Goal: Task Accomplishment & Management: Manage account settings

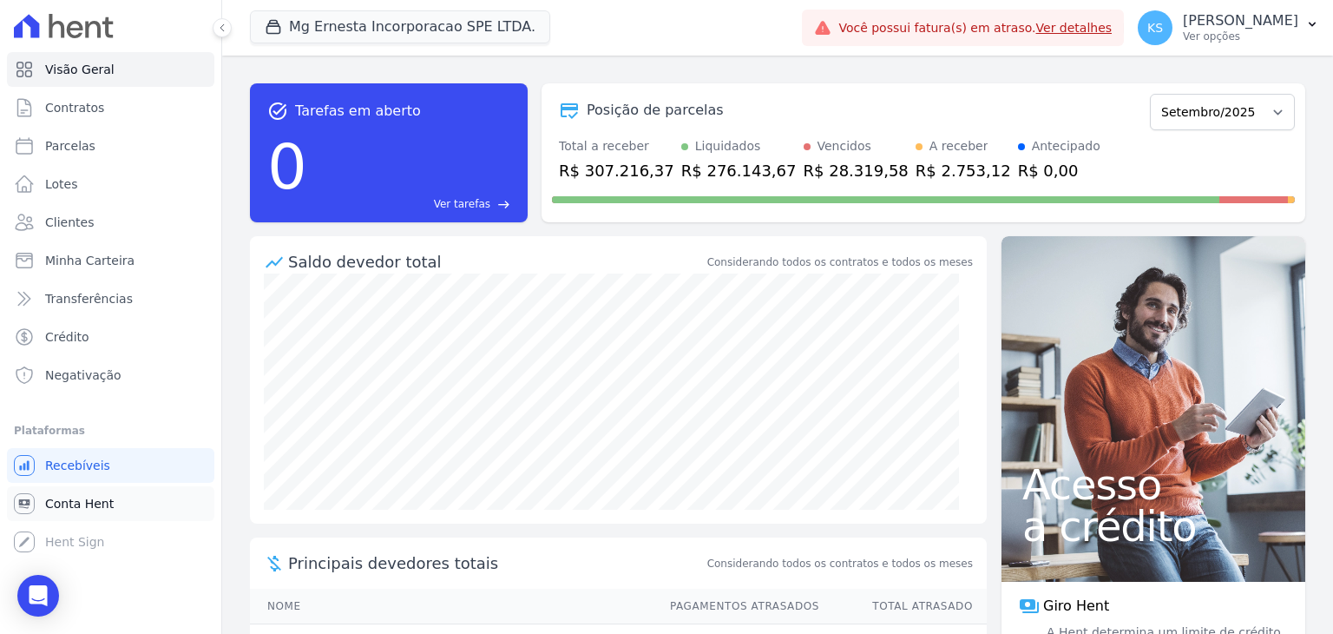
click at [80, 500] on span "Conta Hent" at bounding box center [79, 503] width 69 height 17
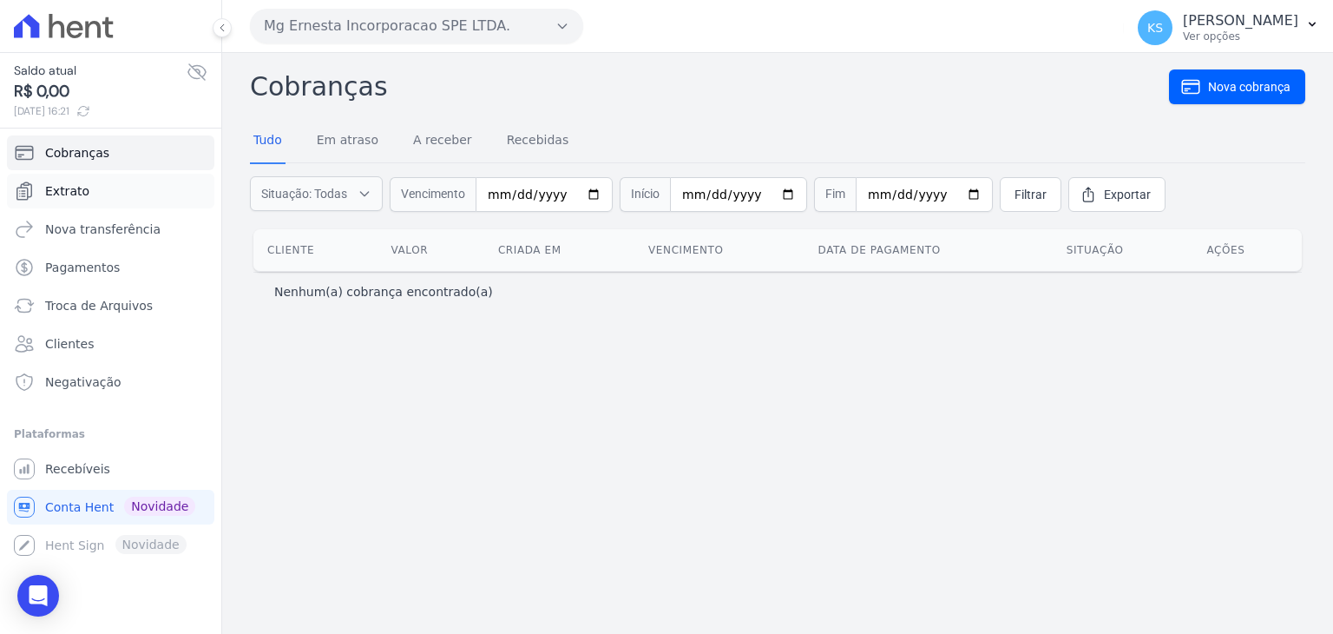
click at [70, 188] on span "Extrato" at bounding box center [67, 190] width 44 height 17
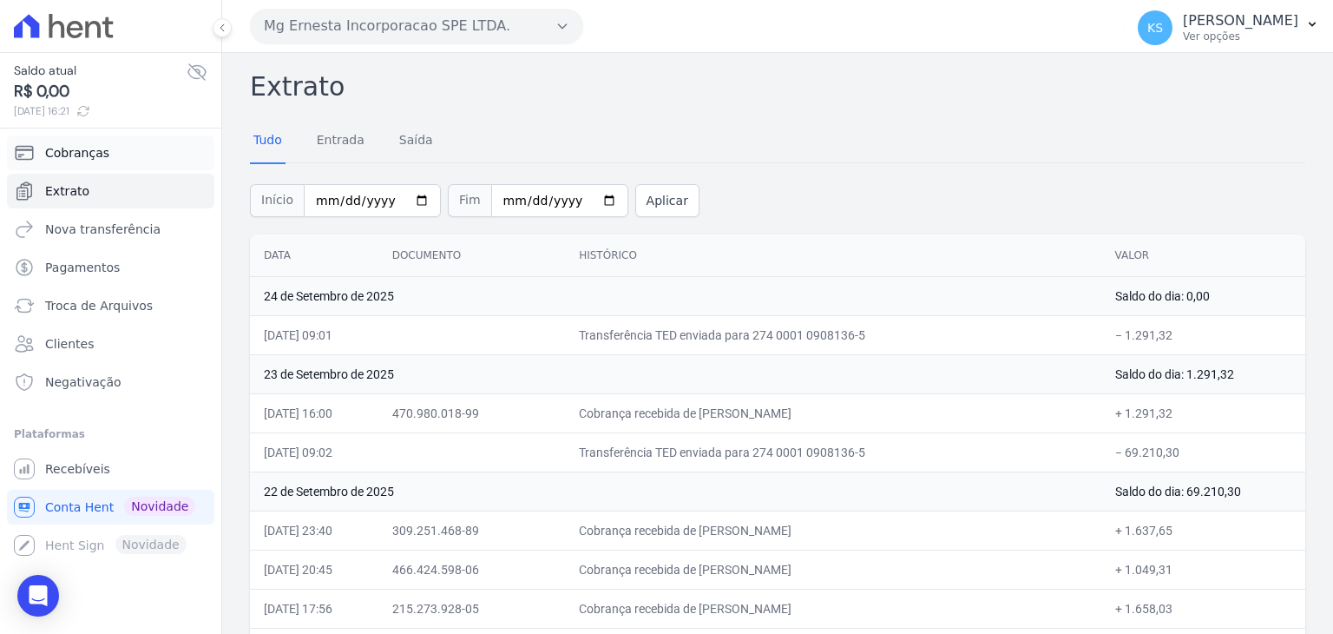
click at [81, 154] on span "Cobranças" at bounding box center [77, 152] width 64 height 17
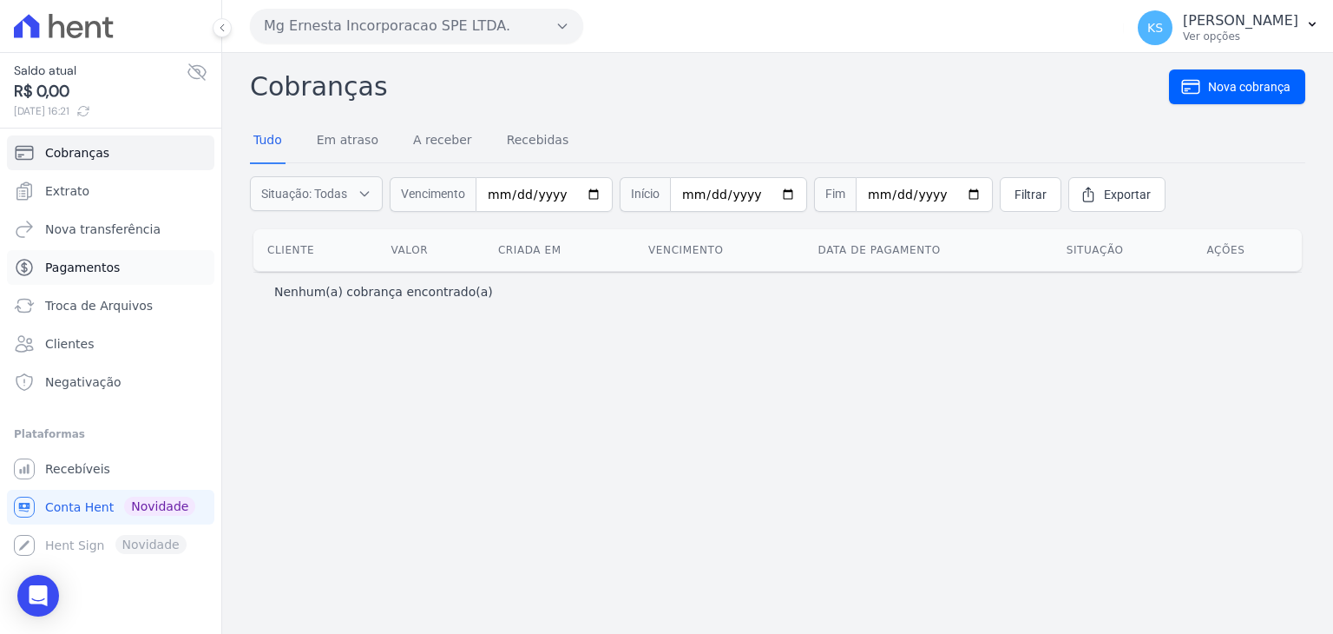
click at [76, 267] on span "Pagamentos" at bounding box center [82, 267] width 75 height 17
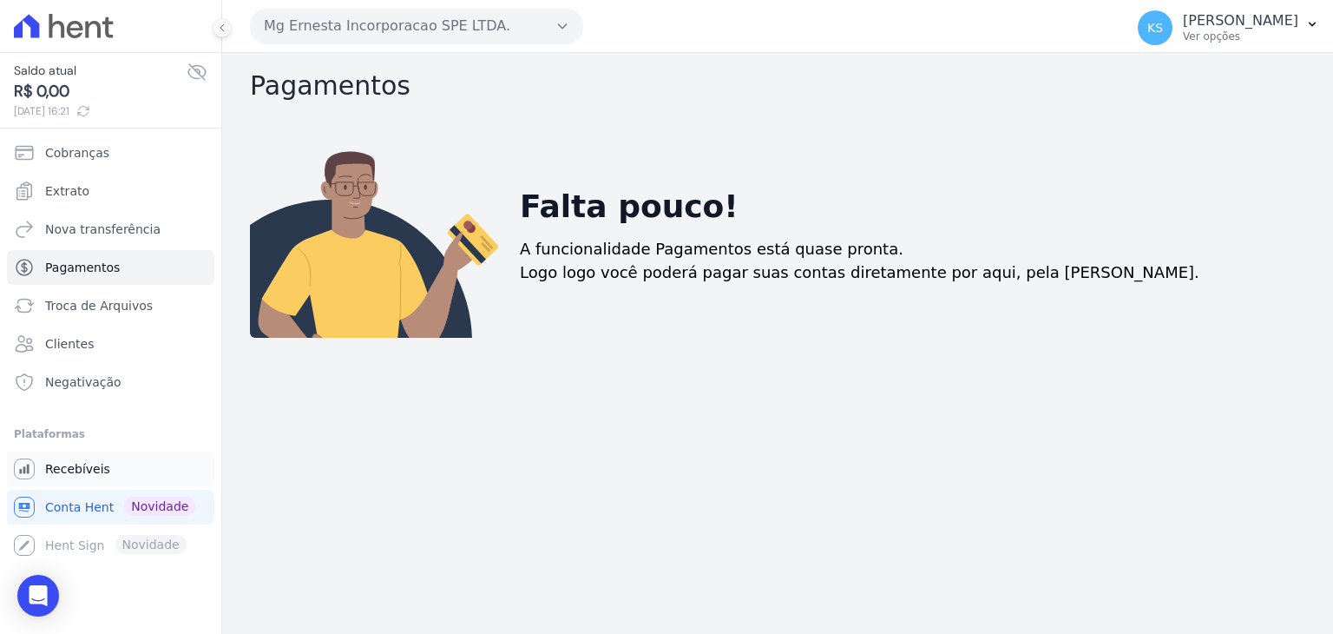
click at [82, 463] on span "Recebíveis" at bounding box center [77, 468] width 65 height 17
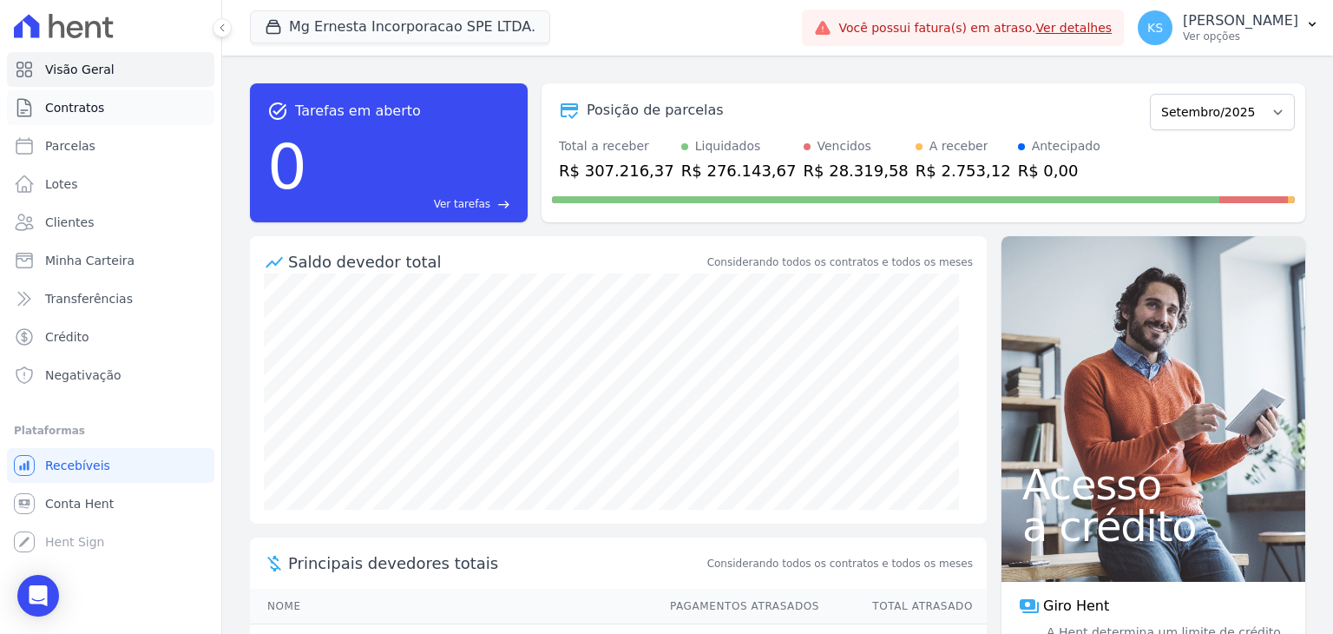
click at [66, 107] on span "Contratos" at bounding box center [74, 107] width 59 height 17
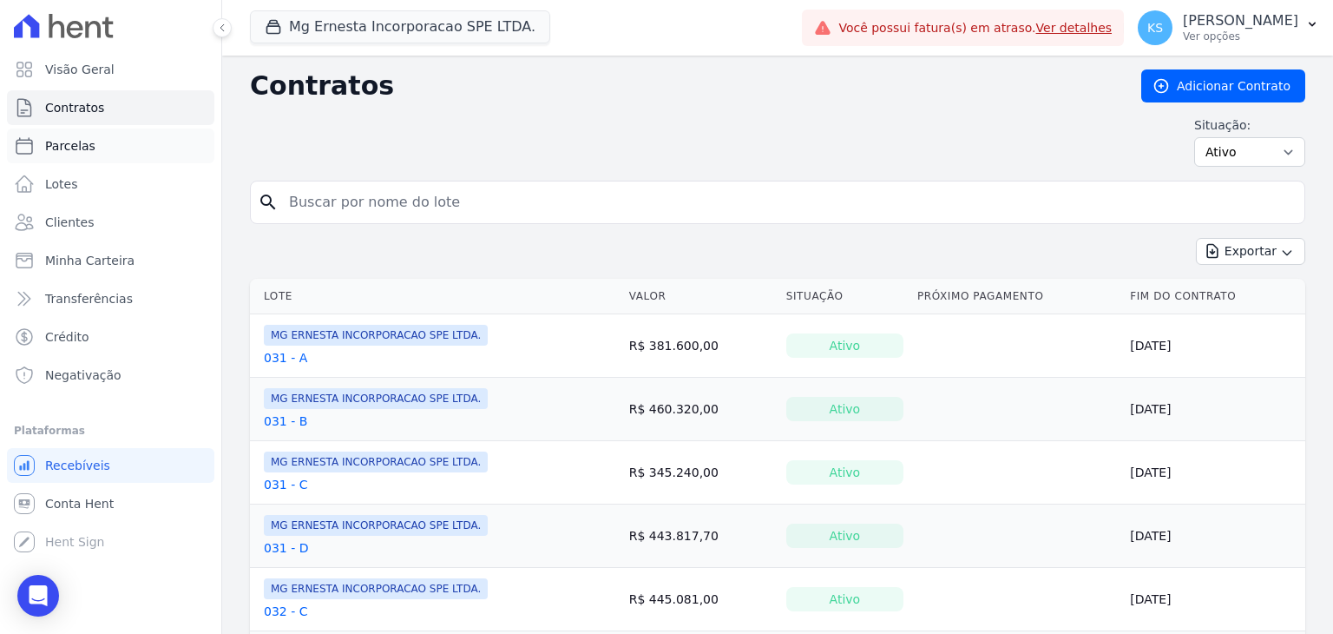
click at [69, 149] on span "Parcelas" at bounding box center [70, 145] width 50 height 17
select select
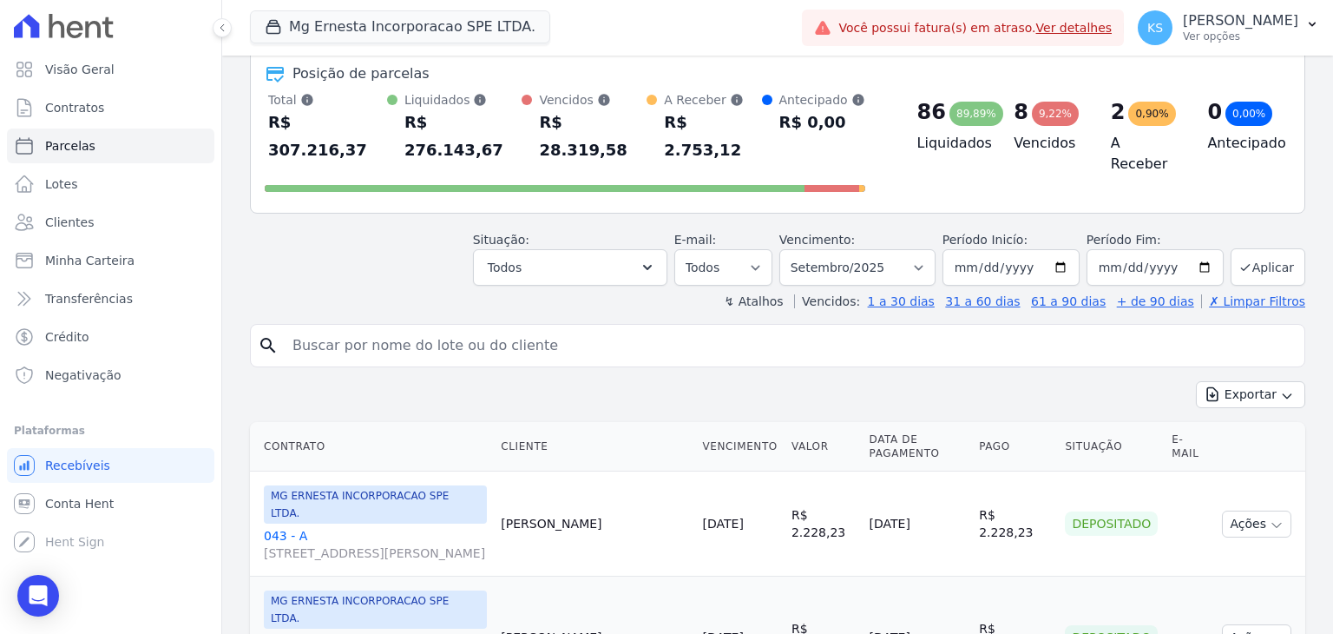
scroll to position [174, 0]
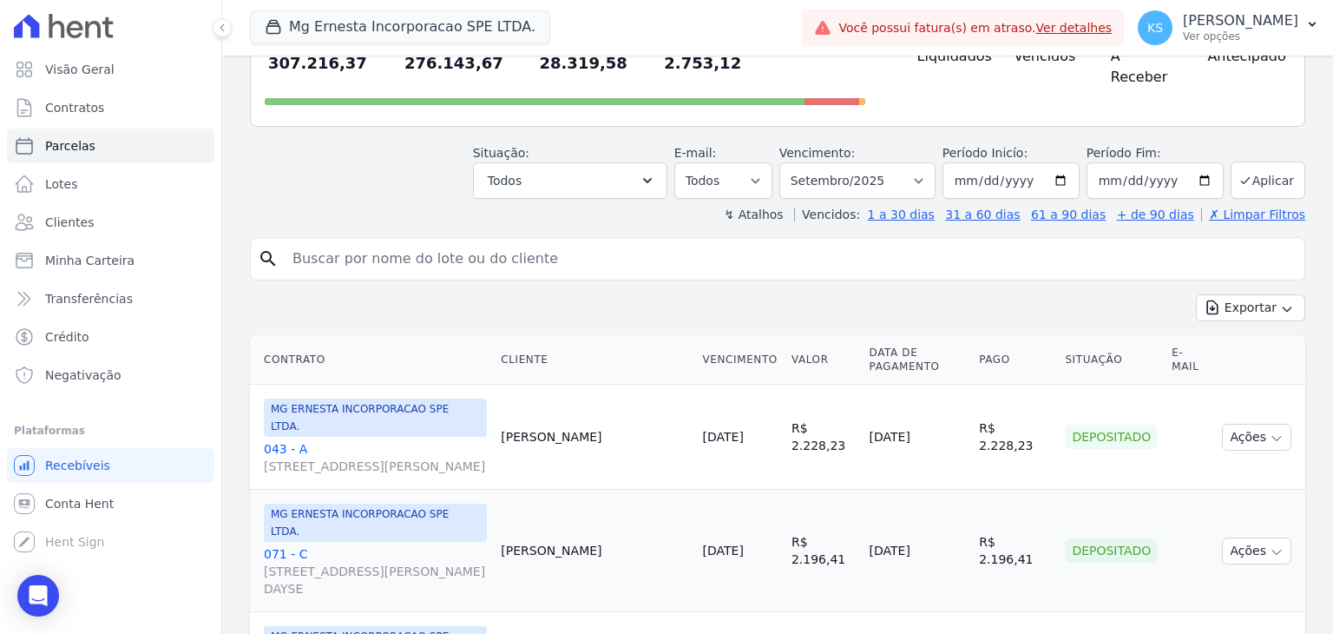
click at [383, 241] on input "search" at bounding box center [789, 258] width 1015 height 35
click at [319, 241] on input "search" at bounding box center [789, 258] width 1015 height 35
type input "42"
select select
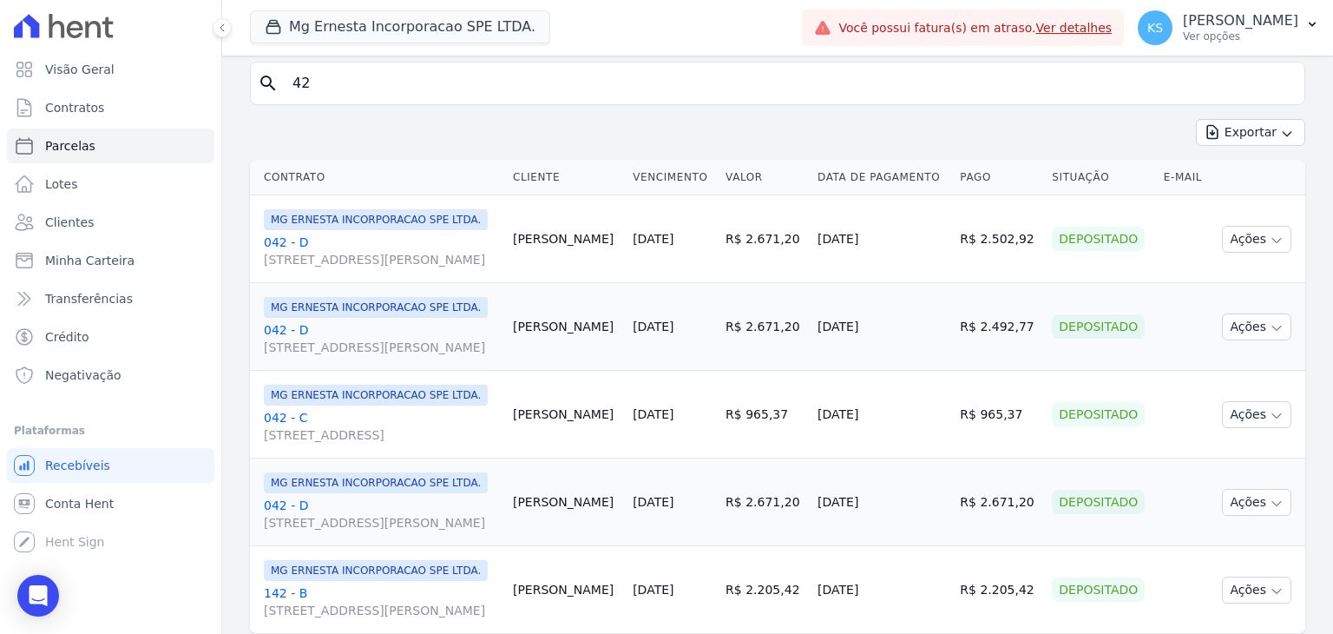
scroll to position [260, 0]
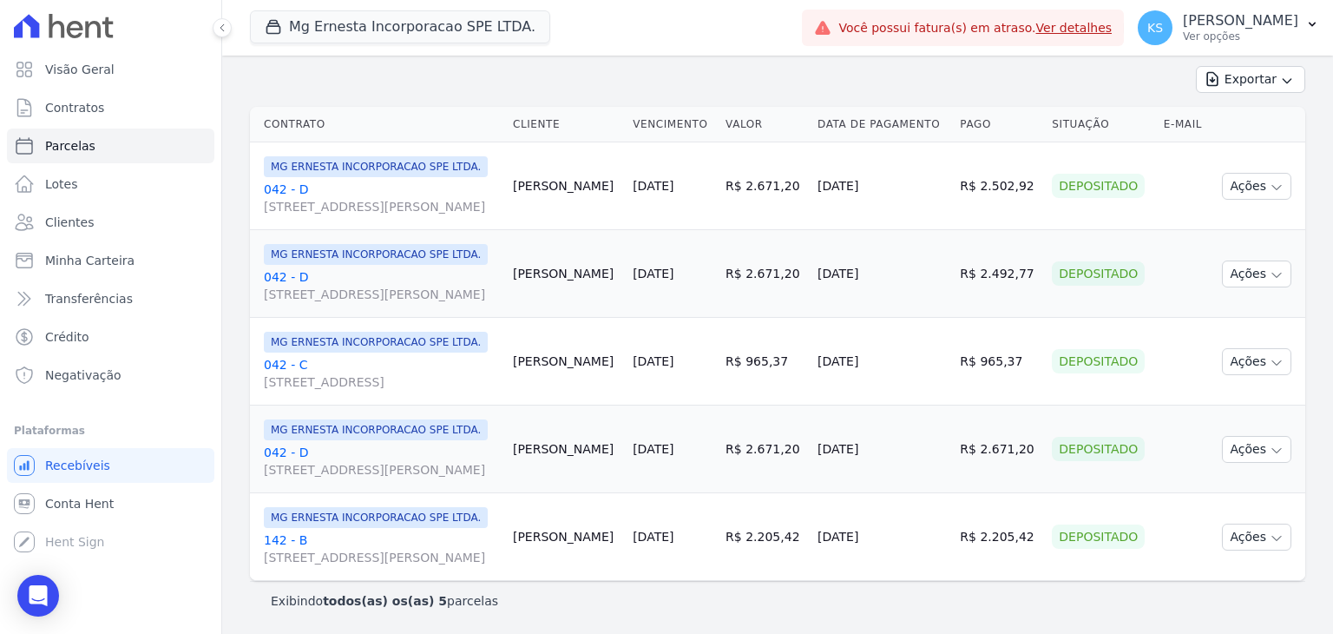
click at [277, 381] on link "042 - C [STREET_ADDRESS]" at bounding box center [381, 373] width 235 height 35
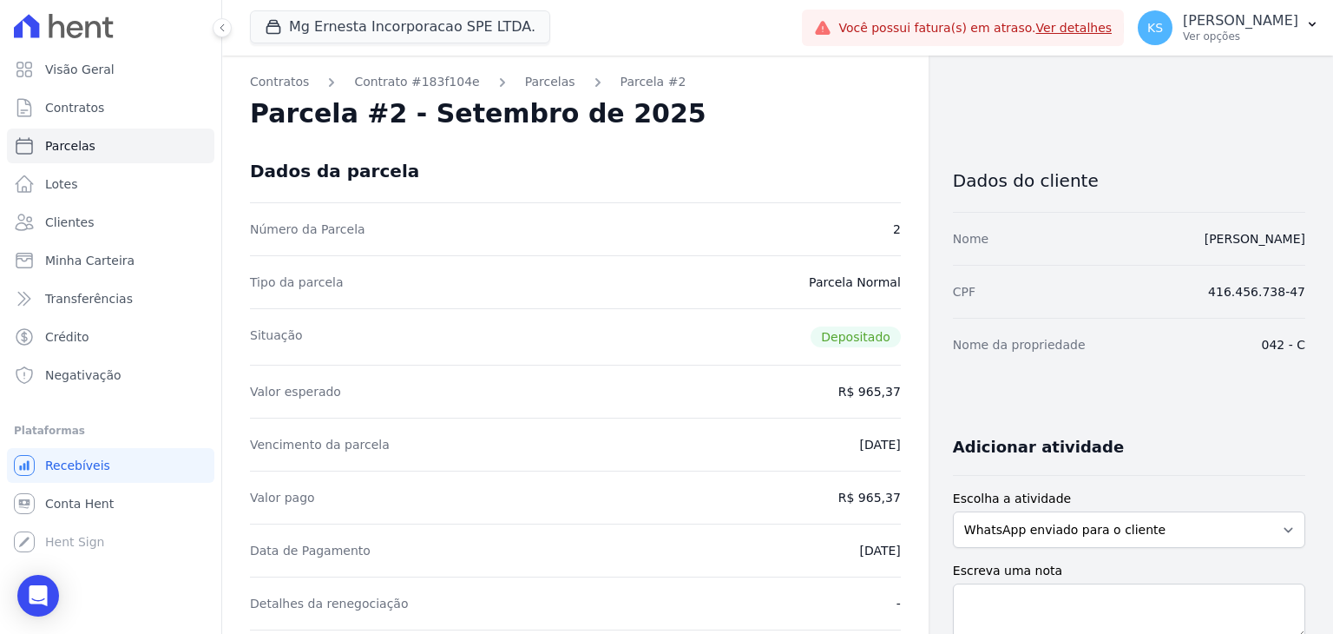
select select
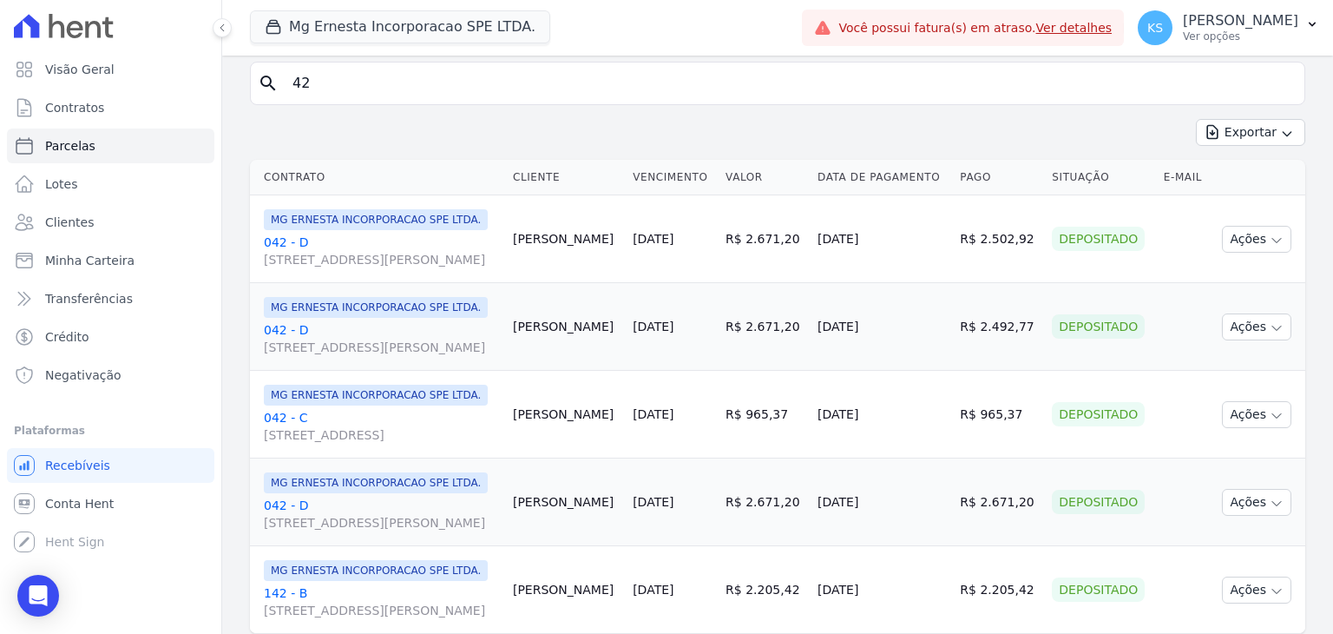
scroll to position [260, 0]
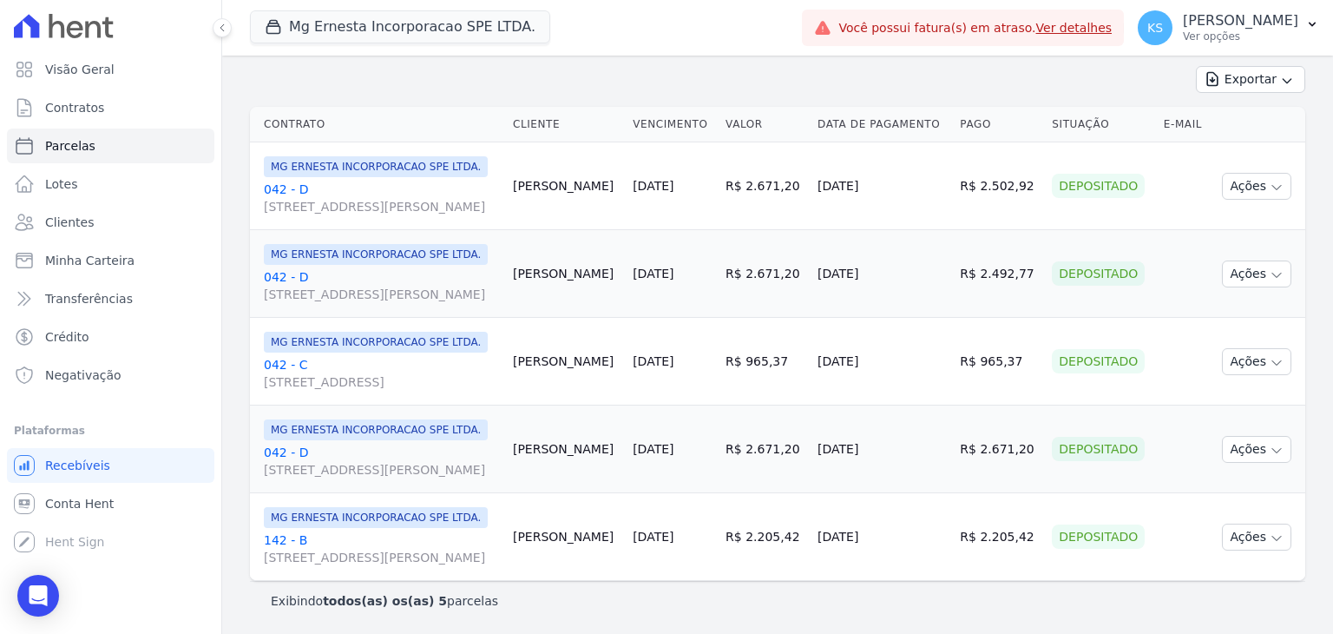
click at [789, 100] on div "Contrato Cliente Vencimento [GEOGRAPHIC_DATA] Data de Pagamento Pago Situação E…" at bounding box center [777, 344] width 1111 height 488
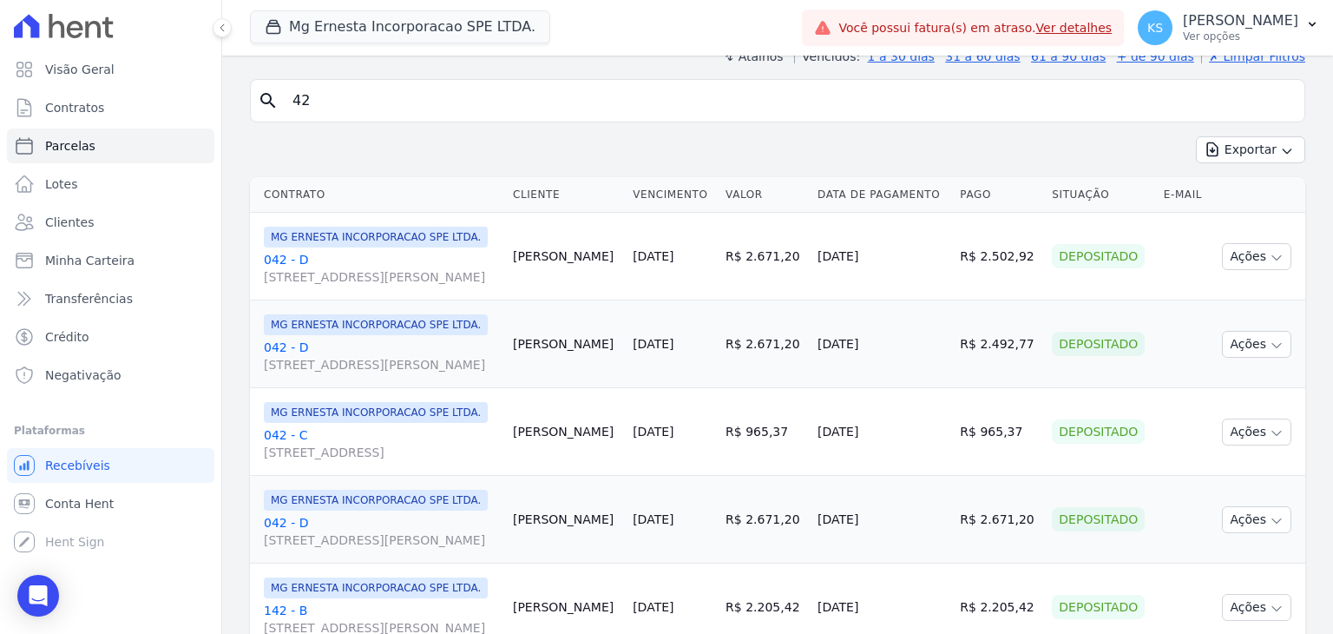
scroll to position [0, 0]
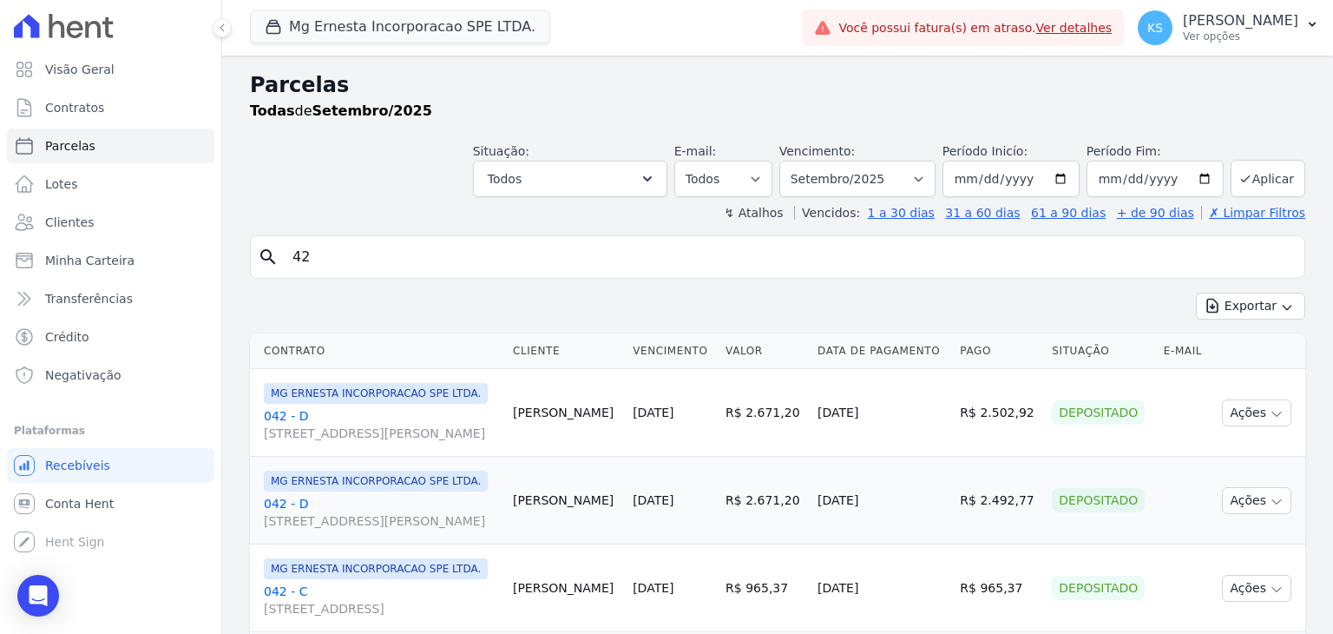
drag, startPoint x: 349, startPoint y: 256, endPoint x: 240, endPoint y: 249, distance: 108.7
click at [243, 248] on div "Parcelas Todas de Setembro/2025 Situação: Agendado Em Aberto Pago Processando C…" at bounding box center [777, 458] width 1111 height 805
type input "83"
select select
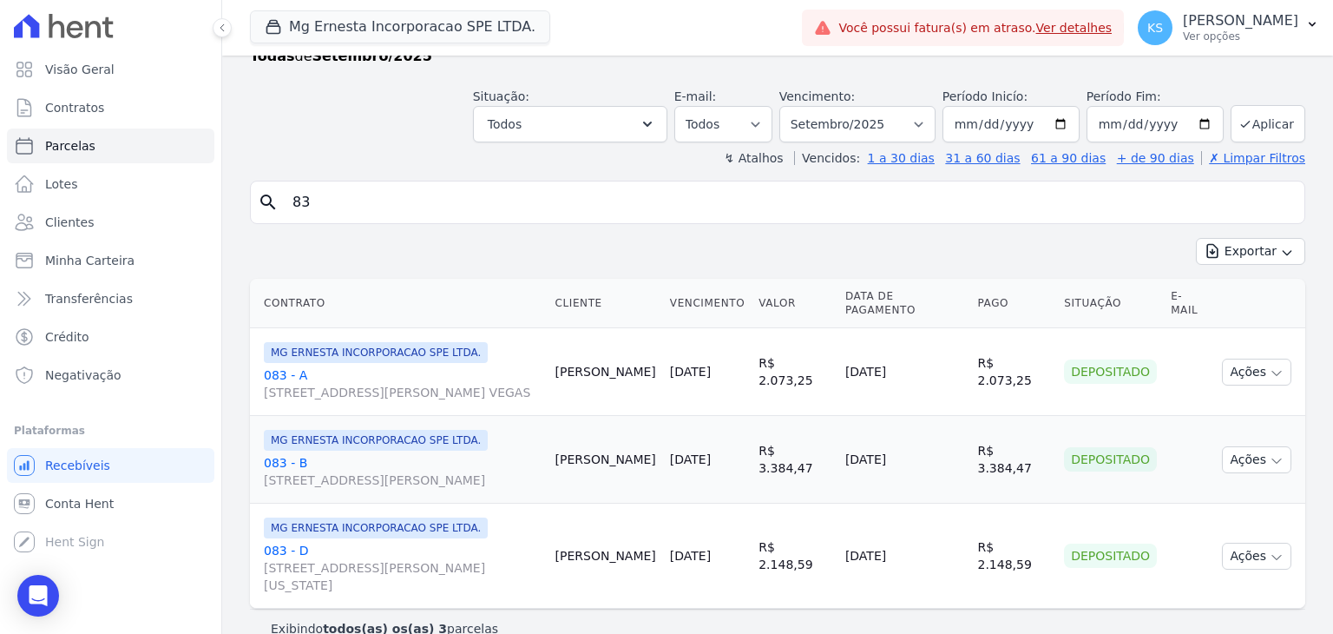
scroll to position [115, 0]
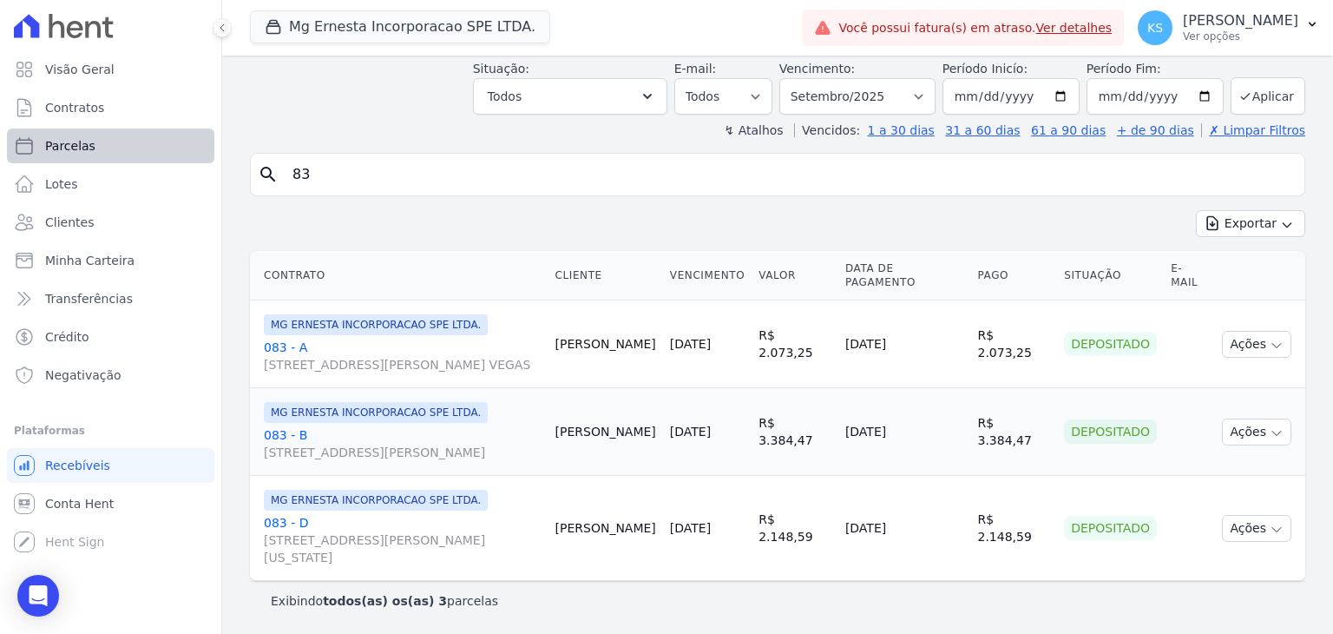
drag, startPoint x: 382, startPoint y: 140, endPoint x: 138, endPoint y: 158, distance: 244.6
click at [138, 157] on div "Visão Geral Contratos [GEOGRAPHIC_DATA] Lotes Clientes Minha Carteira Transferê…" at bounding box center [666, 317] width 1333 height 634
type input "142"
select select
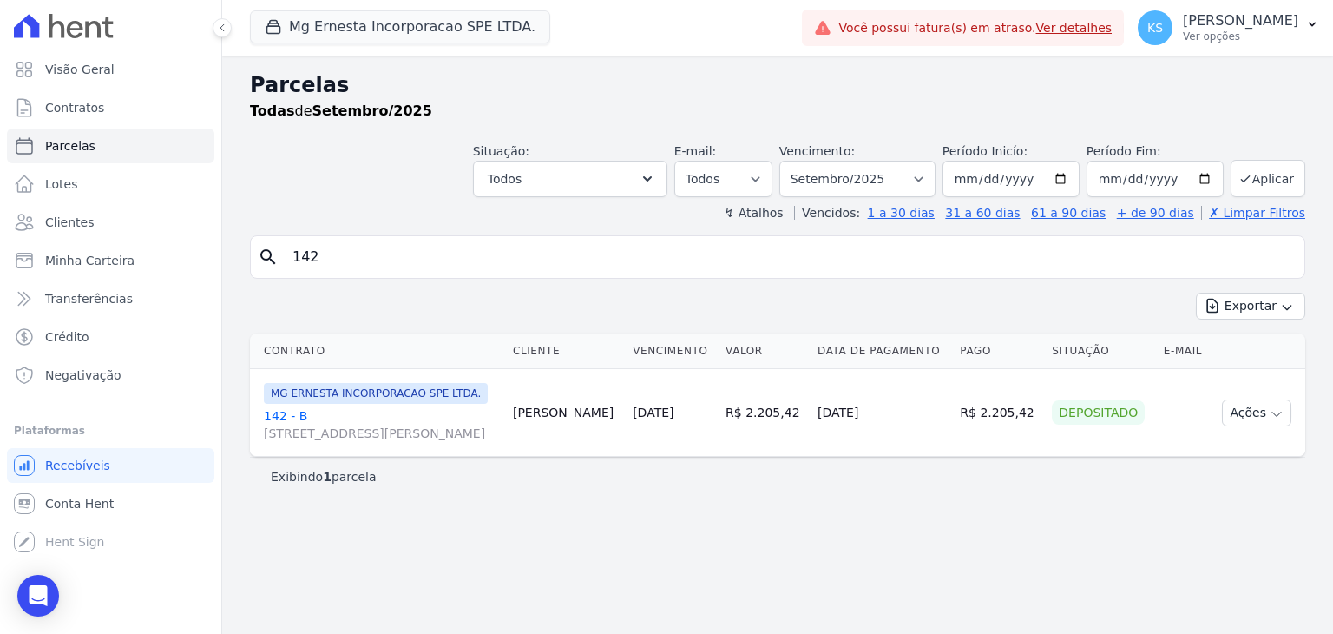
drag, startPoint x: 331, startPoint y: 253, endPoint x: 218, endPoint y: 257, distance: 112.9
click at [218, 257] on div "Visão Geral Contratos [GEOGRAPHIC_DATA] Lotes Clientes Minha Carteira Transferê…" at bounding box center [666, 317] width 1333 height 634
type input "34"
select select
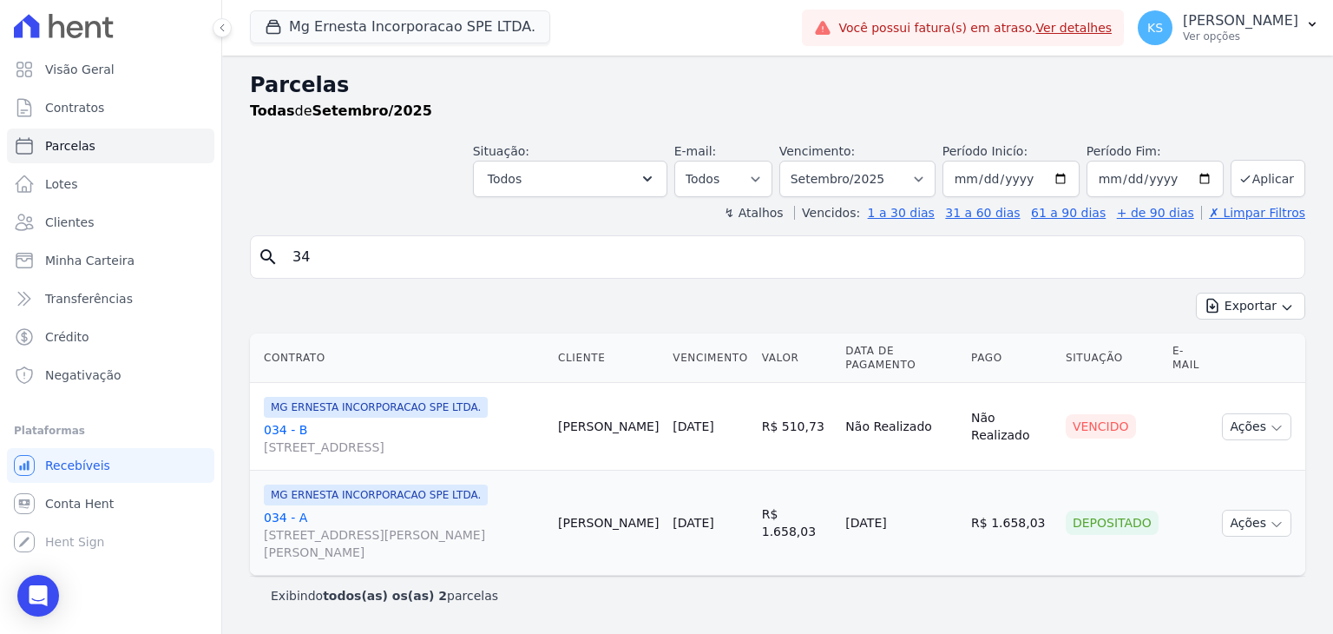
click at [288, 509] on link "034 - A [STREET_ADDRESS][PERSON_NAME]" at bounding box center [404, 535] width 280 height 52
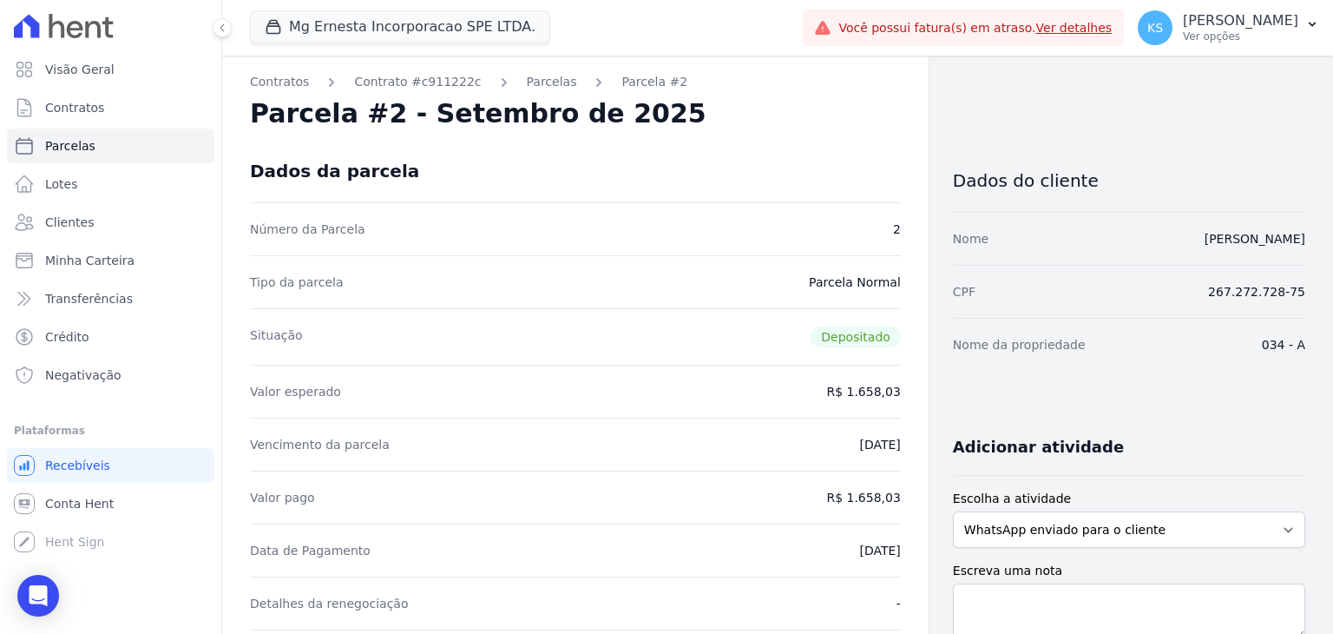
select select
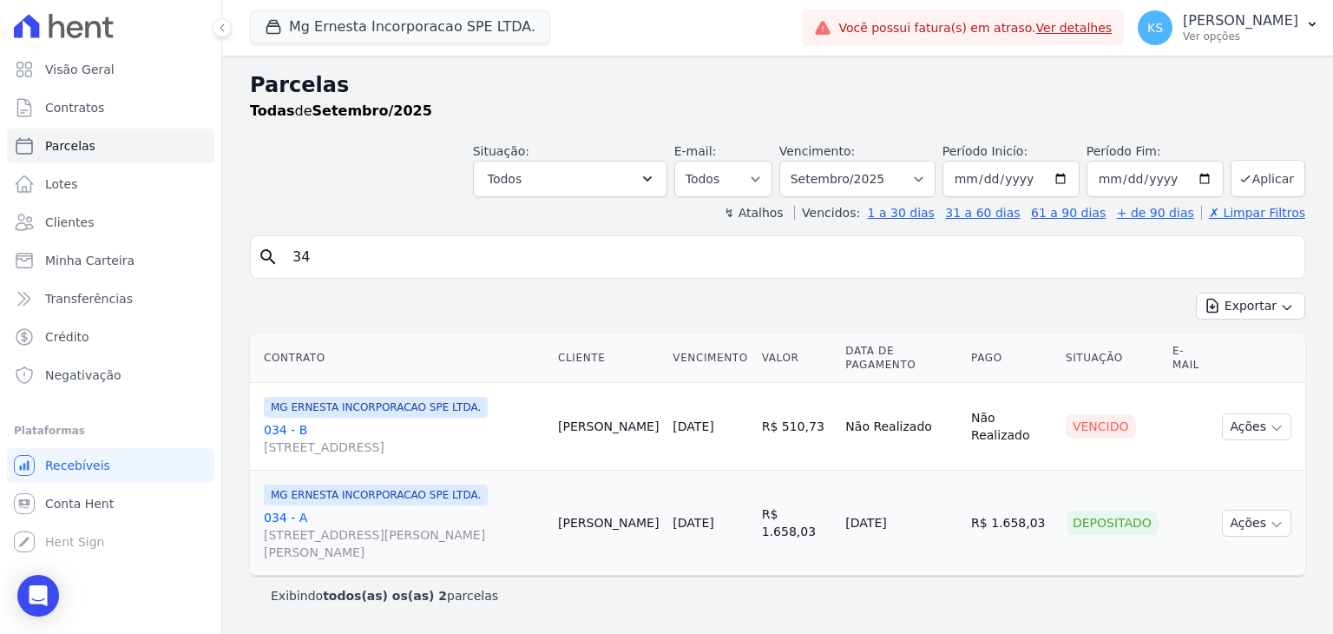
click at [270, 253] on div "search 34" at bounding box center [777, 256] width 1055 height 43
type input "104"
select select
